Goal: Navigation & Orientation: Find specific page/section

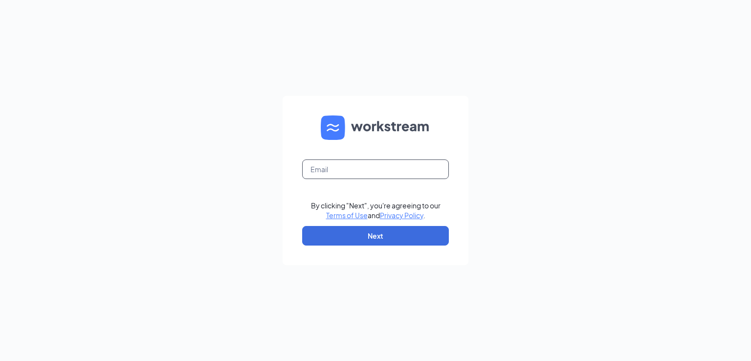
click at [379, 173] on input "text" at bounding box center [375, 169] width 147 height 20
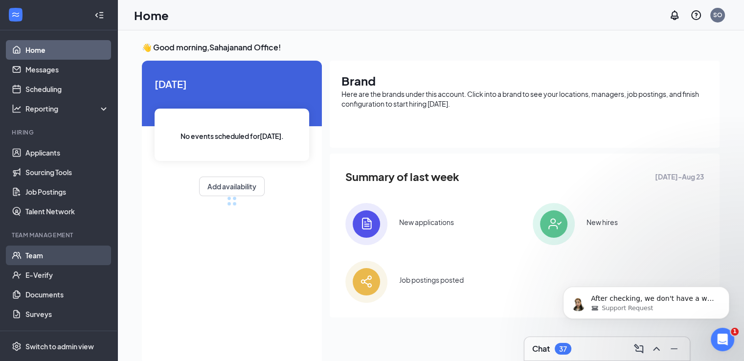
click at [41, 260] on link "Team" at bounding box center [67, 255] width 84 height 20
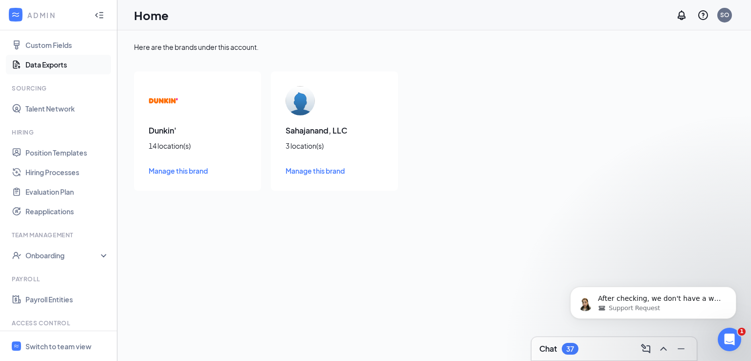
scroll to position [193, 0]
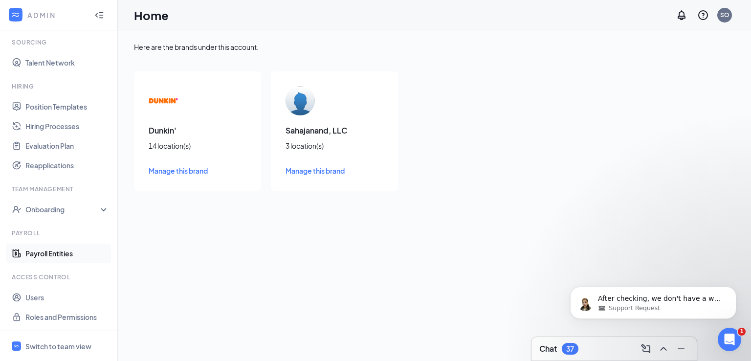
click at [64, 255] on link "Payroll Entities" at bounding box center [67, 253] width 84 height 20
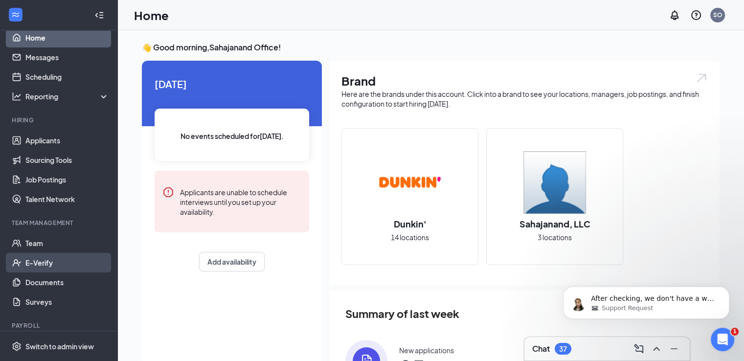
scroll to position [12, 0]
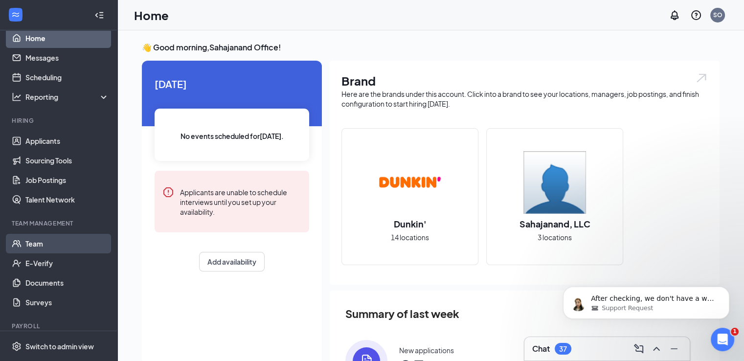
click at [44, 245] on link "Team" at bounding box center [67, 244] width 84 height 20
